Goal: Task Accomplishment & Management: Complete application form

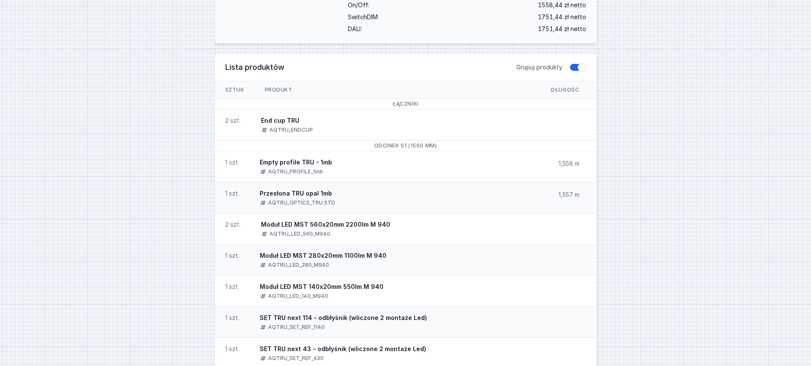
scroll to position [383, 0]
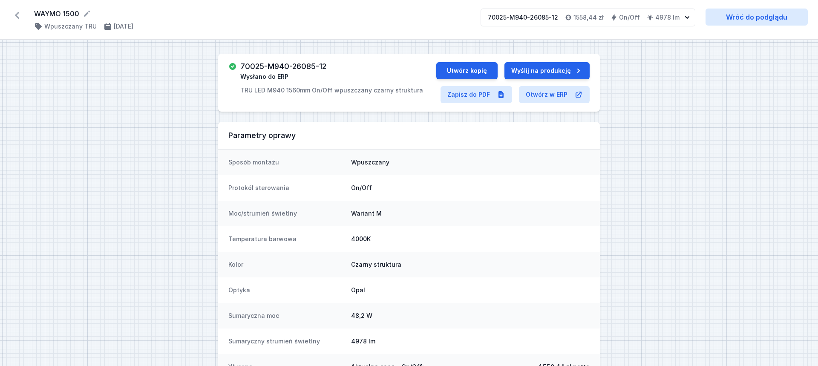
select select "M"
select select "2"
select select "opal"
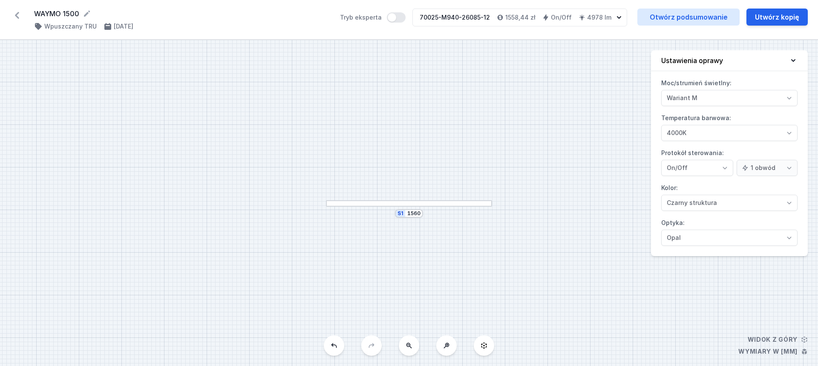
select select "M"
select select "4"
select select "2"
select select "opal"
click at [17, 9] on div "WAYMO 1500 ( 11684 /v 1 ) Wpuszczany TRU [DATE] Tryb eksperta 70025-M940-25895-…" at bounding box center [409, 20] width 818 height 40
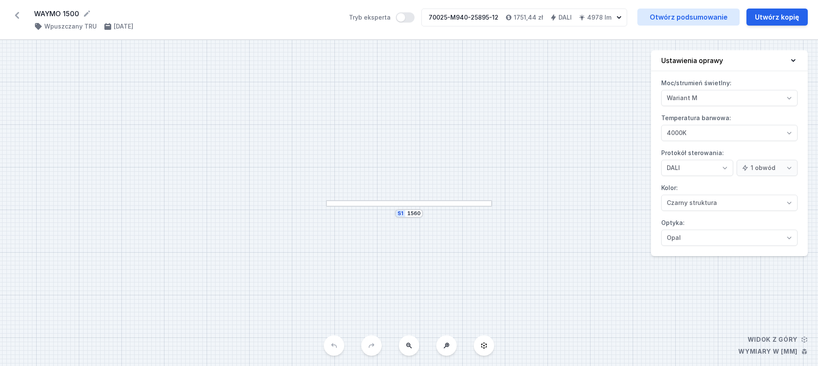
click at [16, 12] on icon at bounding box center [17, 16] width 14 height 14
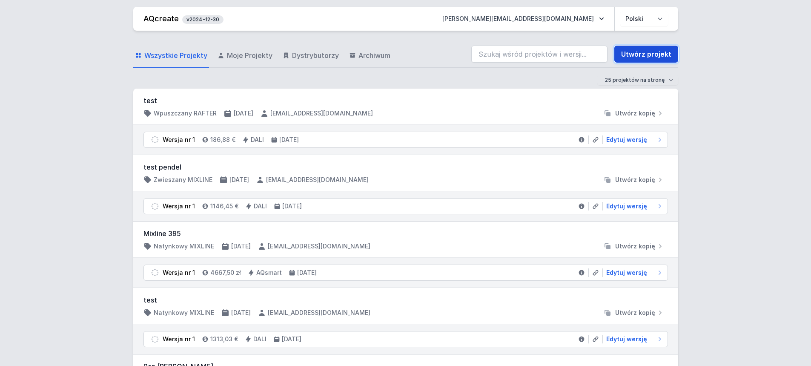
click at [659, 54] on link "Utwórz projekt" at bounding box center [647, 54] width 64 height 17
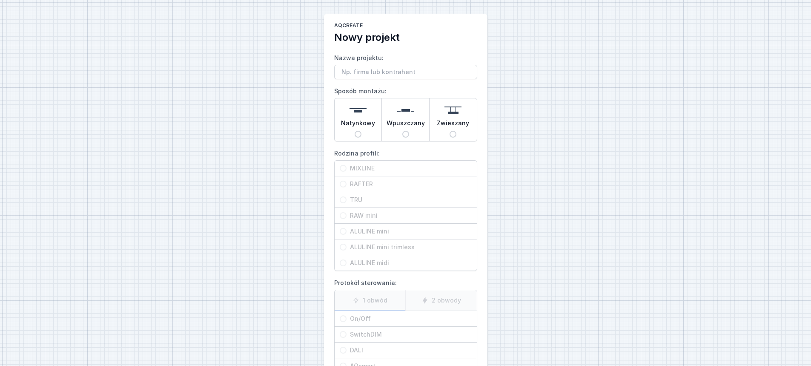
click at [404, 135] on input "Wpuszczany" at bounding box center [406, 134] width 7 height 7
radio input "true"
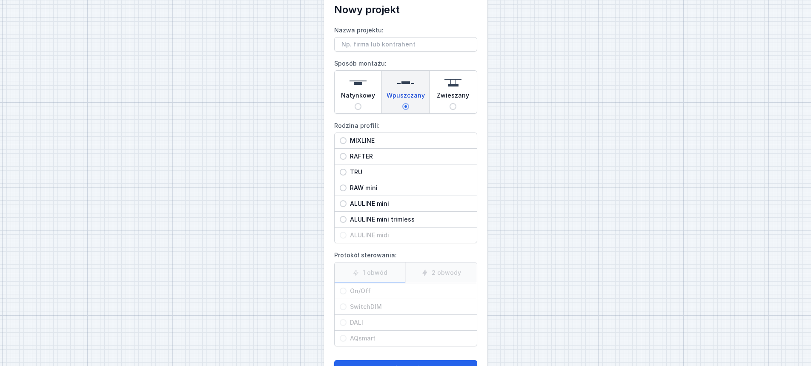
scroll to position [43, 0]
